Goal: Communication & Community: Share content

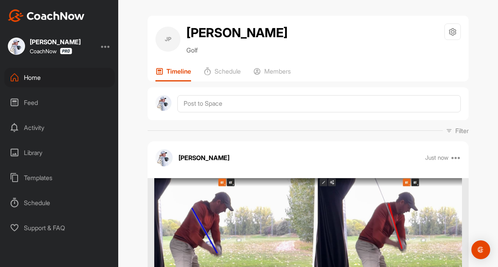
click at [25, 98] on div "Feed" at bounding box center [59, 103] width 110 height 20
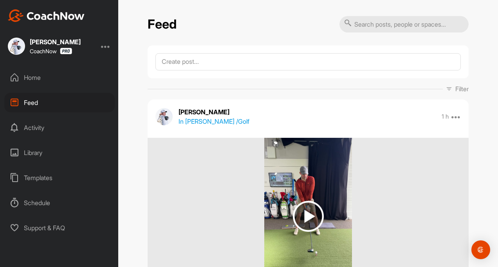
click at [39, 77] on div "Home" at bounding box center [59, 78] width 110 height 20
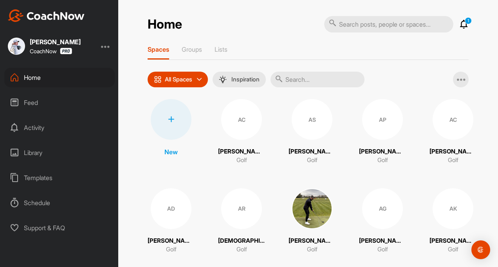
click at [463, 25] on icon at bounding box center [463, 24] width 9 height 9
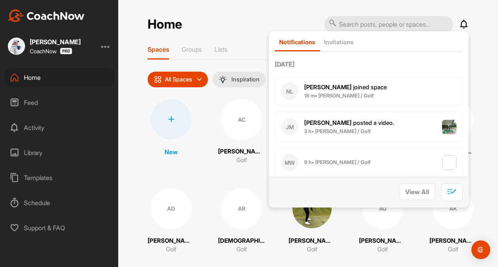
click at [32, 106] on div "Feed" at bounding box center [59, 103] width 110 height 20
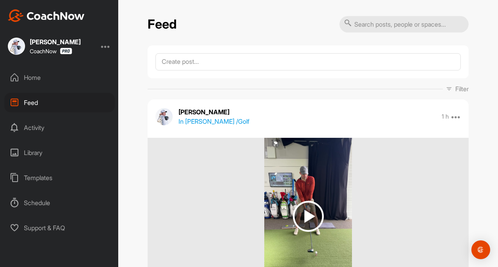
click at [24, 78] on div "Home" at bounding box center [59, 78] width 110 height 20
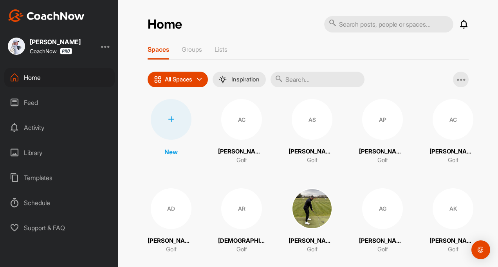
click at [292, 81] on input "text" at bounding box center [317, 80] width 94 height 16
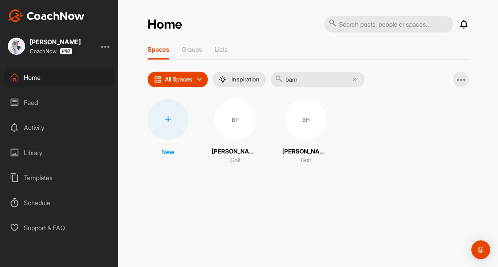
type input "barn"
click at [297, 151] on p "[PERSON_NAME]" at bounding box center [305, 151] width 47 height 9
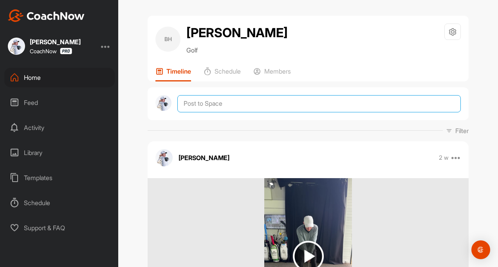
click at [198, 106] on textarea at bounding box center [318, 103] width 283 height 17
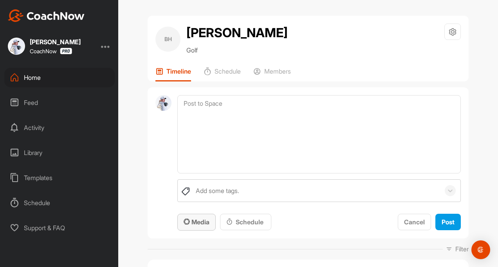
click at [194, 223] on span "Media" at bounding box center [197, 222] width 26 height 8
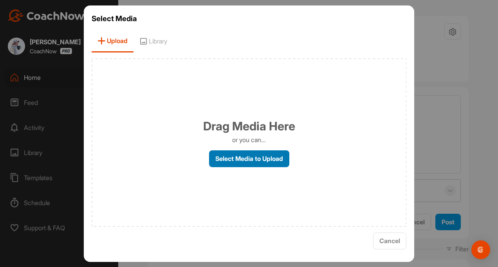
click at [225, 157] on label "Select Media to Upload" at bounding box center [249, 158] width 80 height 17
click at [0, 0] on input "Select Media to Upload" at bounding box center [0, 0] width 0 height 0
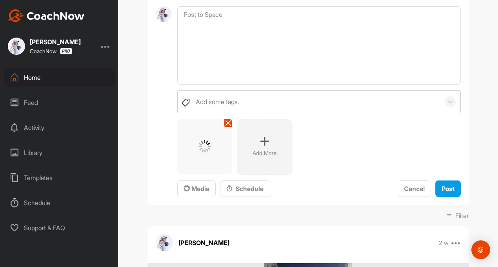
scroll to position [117, 0]
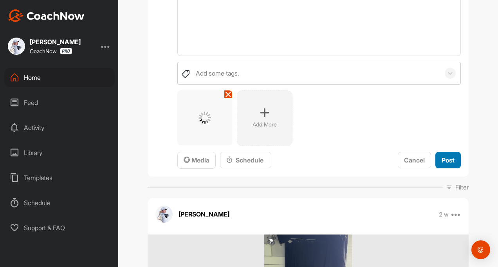
click at [441, 160] on span "Post" at bounding box center [447, 160] width 13 height 8
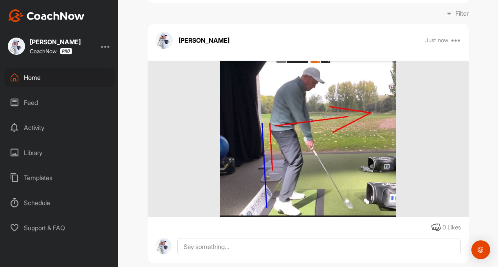
scroll to position [0, 0]
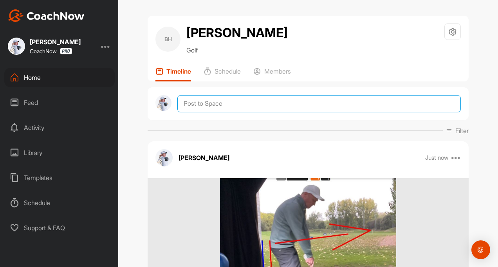
click at [193, 103] on textarea at bounding box center [318, 103] width 283 height 17
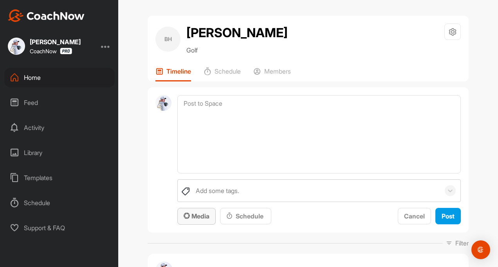
click at [198, 208] on button "Media" at bounding box center [196, 216] width 38 height 17
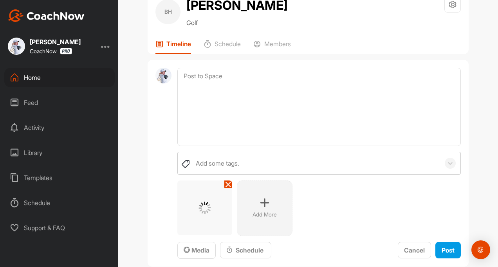
scroll to position [39, 0]
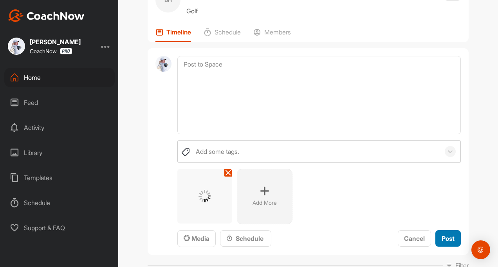
click at [441, 235] on span "Post" at bounding box center [447, 238] width 13 height 8
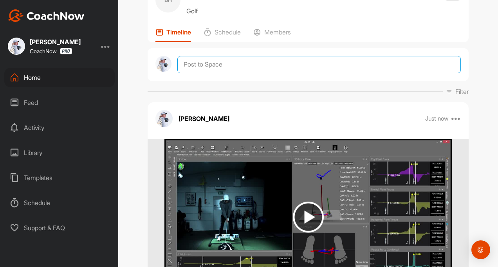
click at [197, 64] on textarea at bounding box center [318, 64] width 283 height 17
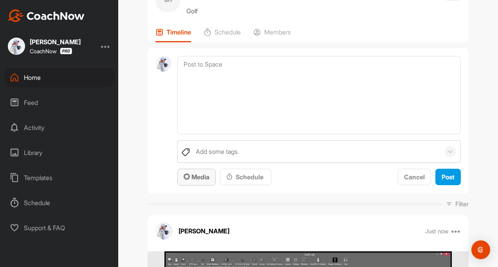
click at [189, 178] on span "Media" at bounding box center [197, 177] width 26 height 8
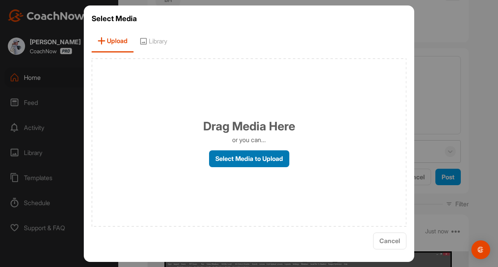
click at [222, 155] on label "Select Media to Upload" at bounding box center [249, 158] width 80 height 17
click at [0, 0] on input "Select Media to Upload" at bounding box center [0, 0] width 0 height 0
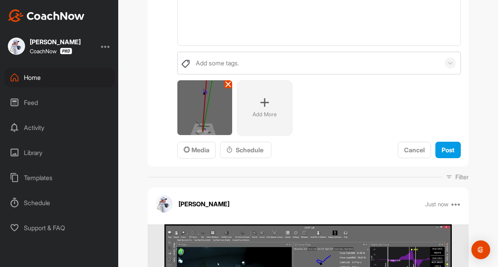
scroll to position [157, 0]
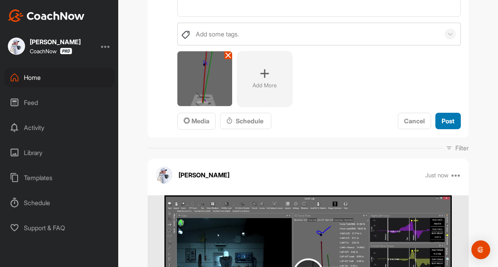
click at [449, 124] on span "Post" at bounding box center [447, 121] width 13 height 8
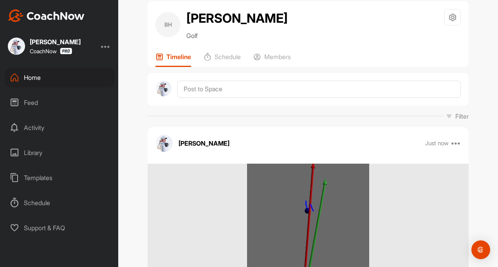
scroll to position [0, 0]
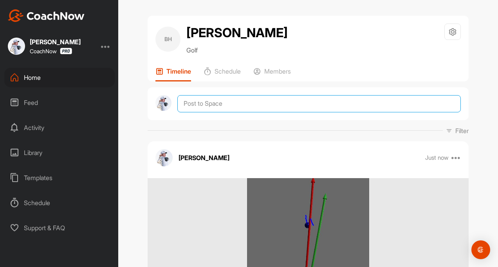
click at [192, 108] on textarea at bounding box center [318, 103] width 283 height 17
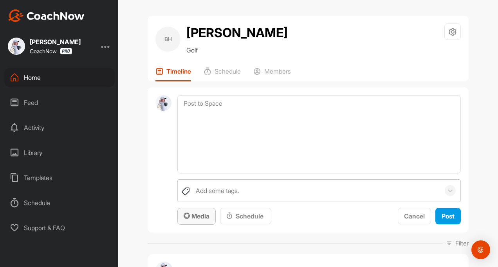
click at [191, 217] on span "Media" at bounding box center [197, 216] width 26 height 8
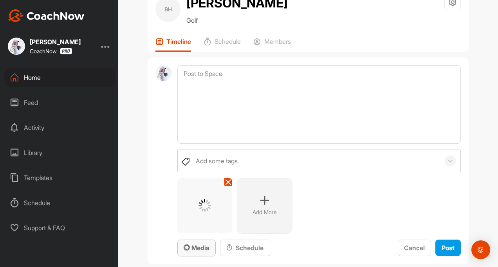
scroll to position [117, 0]
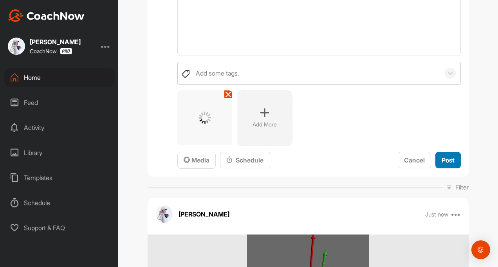
click at [442, 157] on span "Post" at bounding box center [447, 160] width 13 height 8
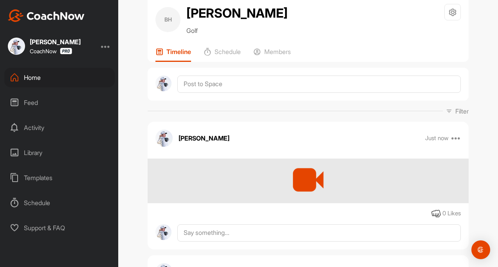
scroll to position [0, 0]
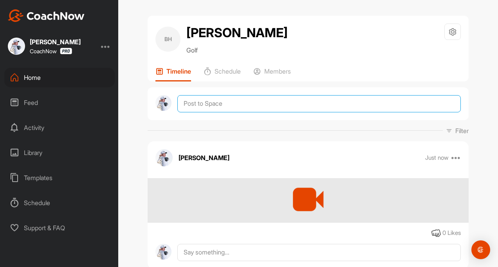
click at [188, 111] on textarea at bounding box center [318, 103] width 283 height 17
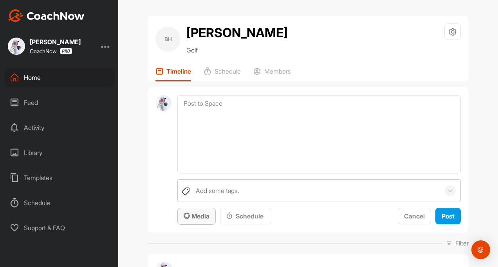
click at [189, 215] on span "Media" at bounding box center [197, 216] width 26 height 8
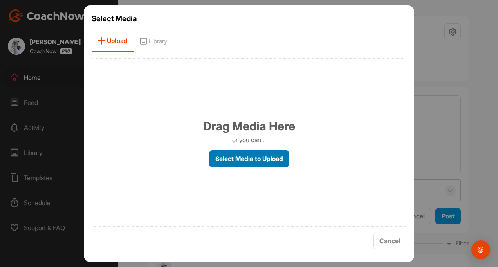
click at [220, 157] on label "Select Media to Upload" at bounding box center [249, 158] width 80 height 17
click at [0, 0] on input "Select Media to Upload" at bounding box center [0, 0] width 0 height 0
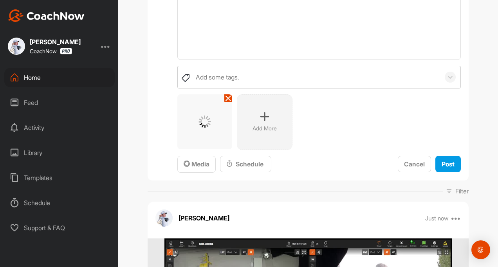
scroll to position [117, 0]
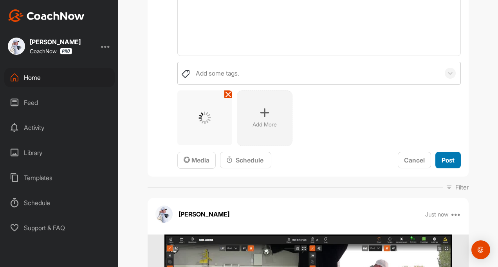
click at [450, 160] on span "Post" at bounding box center [447, 160] width 13 height 8
